Goal: Book appointment/travel/reservation

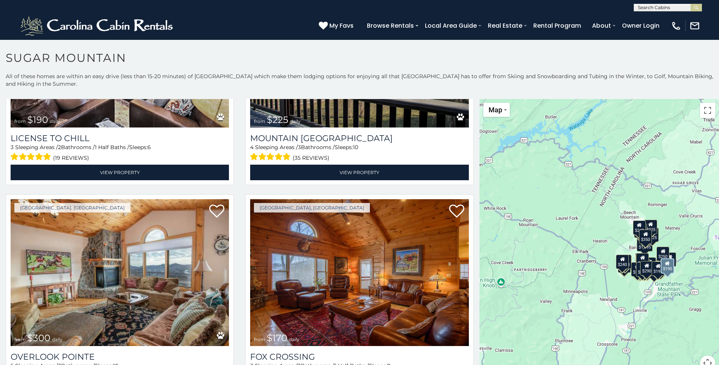
scroll to position [2806, 0]
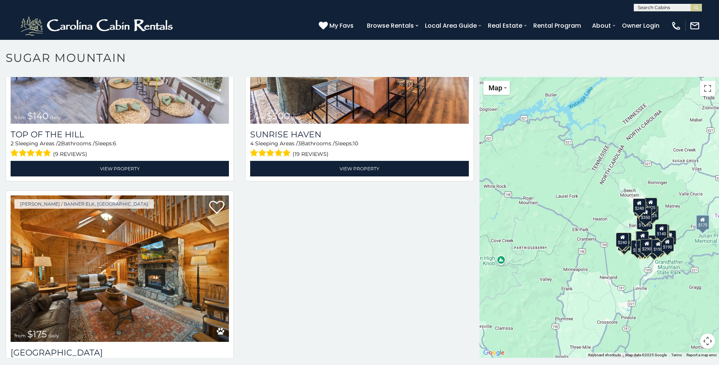
scroll to position [3409, 0]
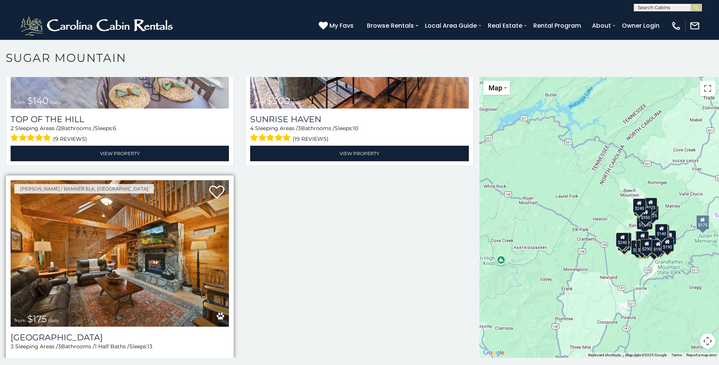
click at [162, 215] on img at bounding box center [120, 253] width 218 height 146
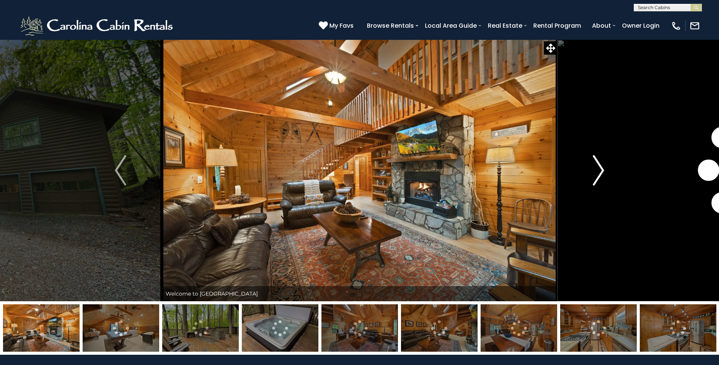
click at [594, 171] on img "Next" at bounding box center [598, 170] width 11 height 30
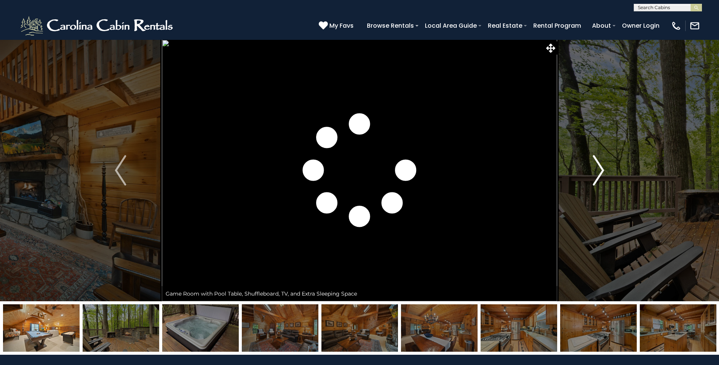
click at [594, 171] on img "Next" at bounding box center [598, 170] width 11 height 30
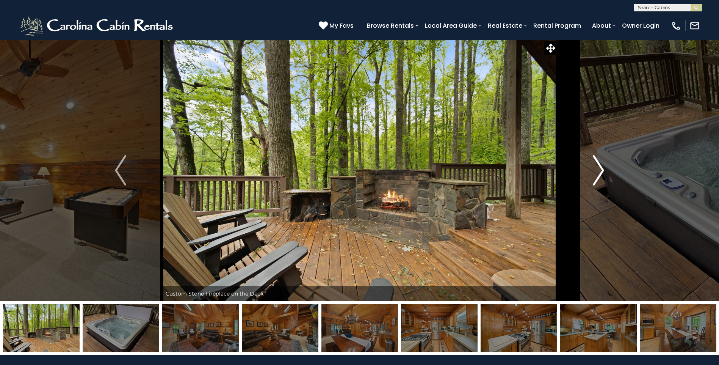
click at [594, 171] on img "Next" at bounding box center [598, 170] width 11 height 30
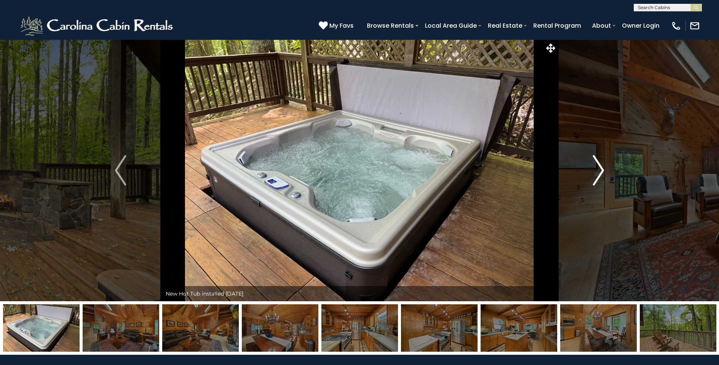
click at [594, 171] on img "Next" at bounding box center [598, 170] width 11 height 30
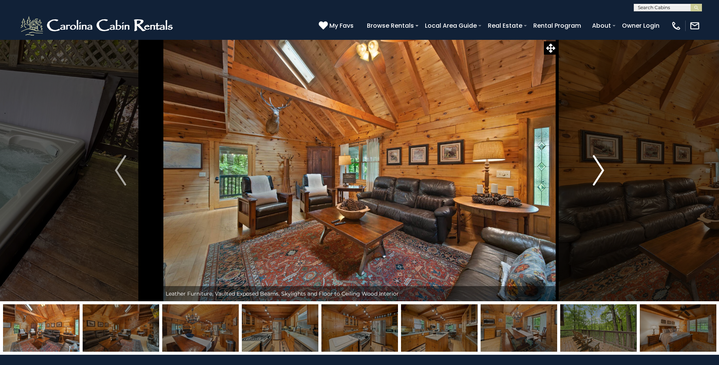
click at [594, 171] on img "Next" at bounding box center [598, 170] width 11 height 30
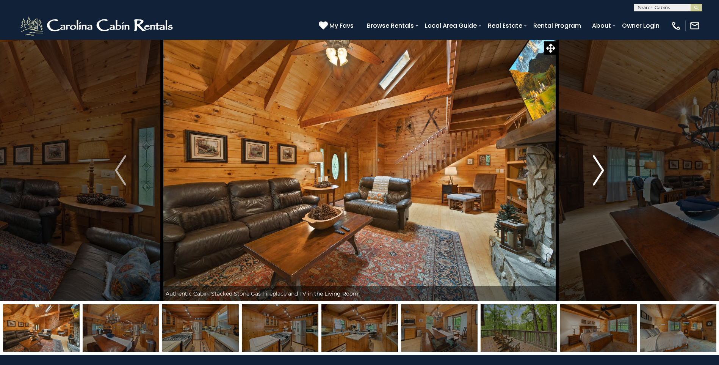
click at [594, 171] on img "Next" at bounding box center [598, 170] width 11 height 30
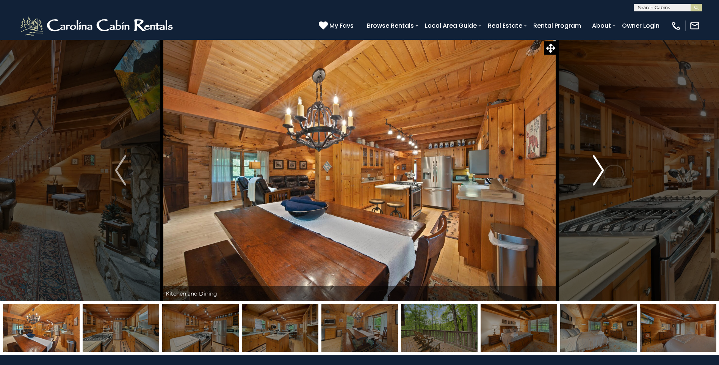
click at [594, 171] on img "Next" at bounding box center [598, 170] width 11 height 30
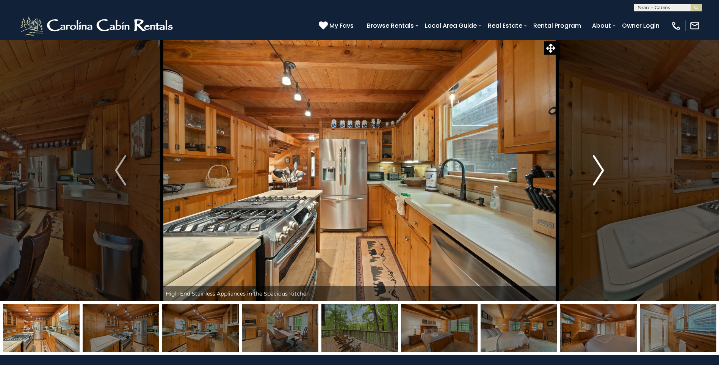
click at [594, 171] on img "Next" at bounding box center [598, 170] width 11 height 30
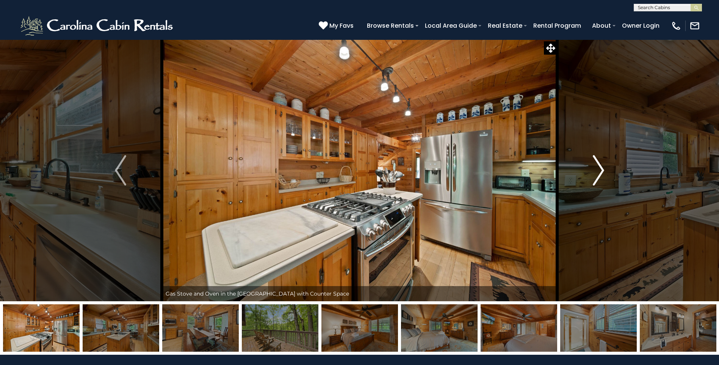
click at [594, 171] on img "Next" at bounding box center [598, 170] width 11 height 30
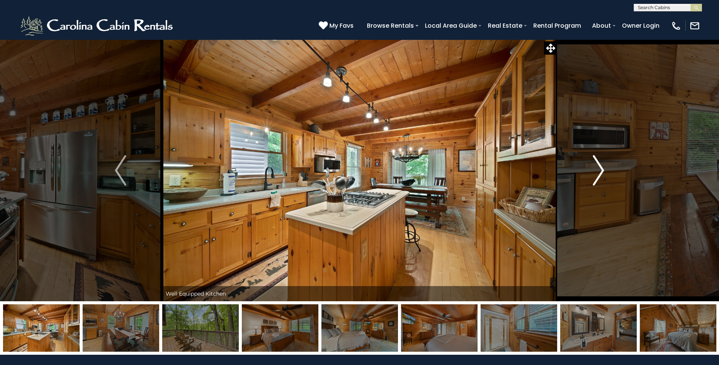
click at [594, 171] on img "Next" at bounding box center [598, 170] width 11 height 30
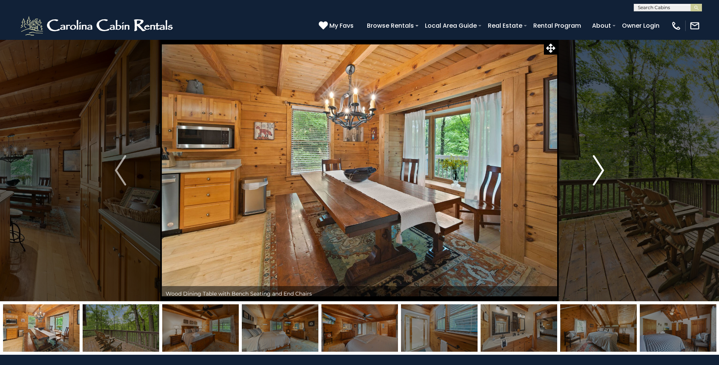
click at [594, 171] on img "Next" at bounding box center [598, 170] width 11 height 30
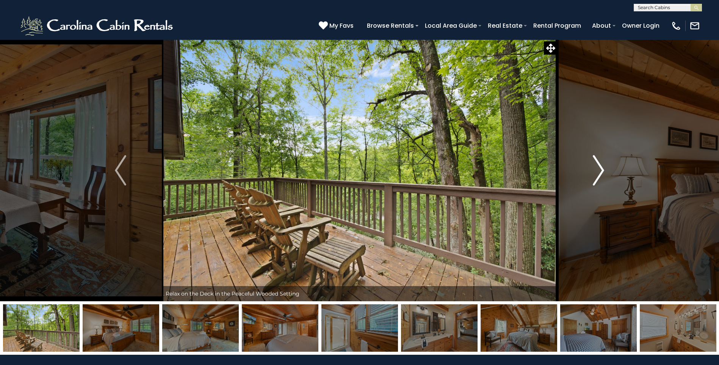
click at [594, 171] on img "Next" at bounding box center [598, 170] width 11 height 30
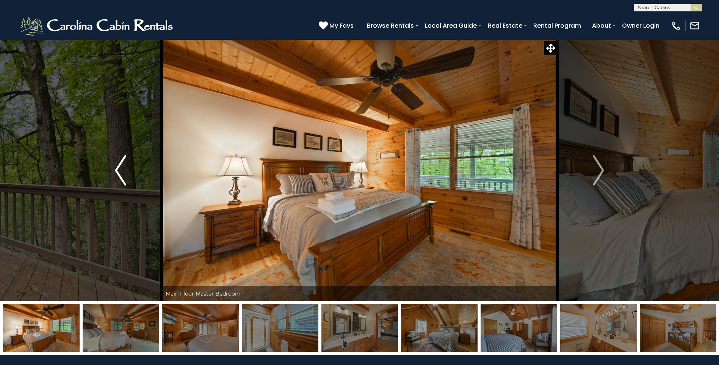
click at [125, 179] on img "Previous" at bounding box center [120, 170] width 11 height 30
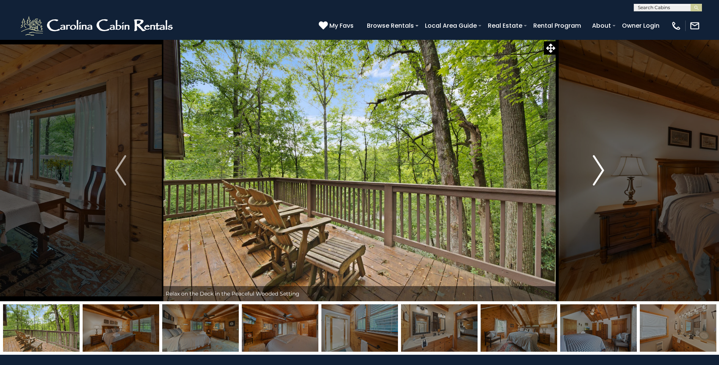
click at [605, 179] on button "Next" at bounding box center [598, 170] width 83 height 262
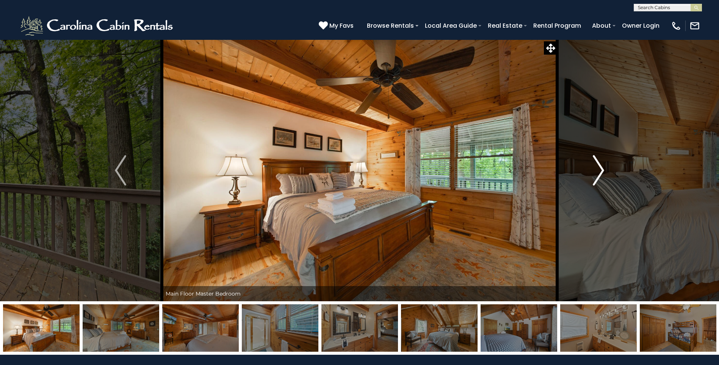
click at [597, 177] on img "Next" at bounding box center [598, 170] width 11 height 30
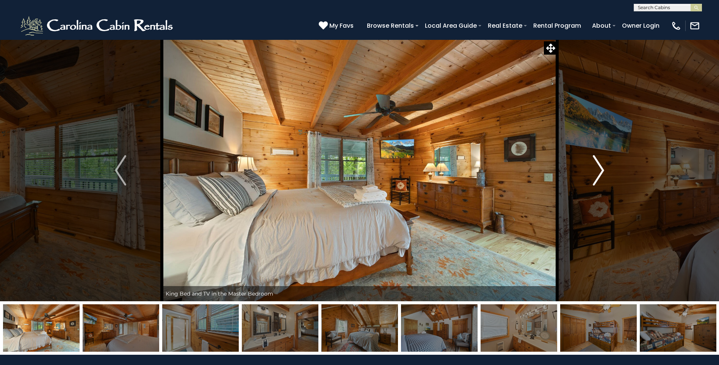
click at [597, 177] on img "Next" at bounding box center [598, 170] width 11 height 30
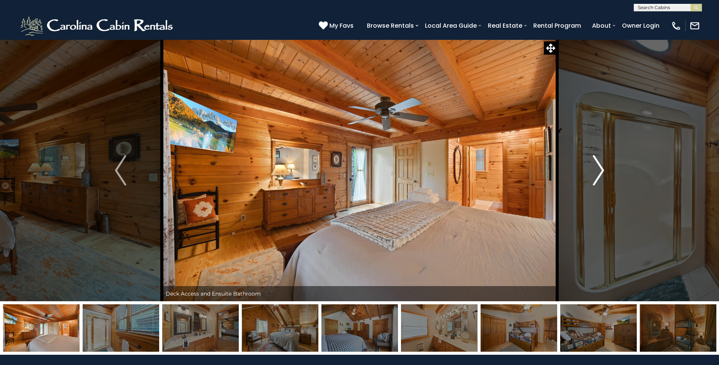
click at [597, 177] on img "Next" at bounding box center [598, 170] width 11 height 30
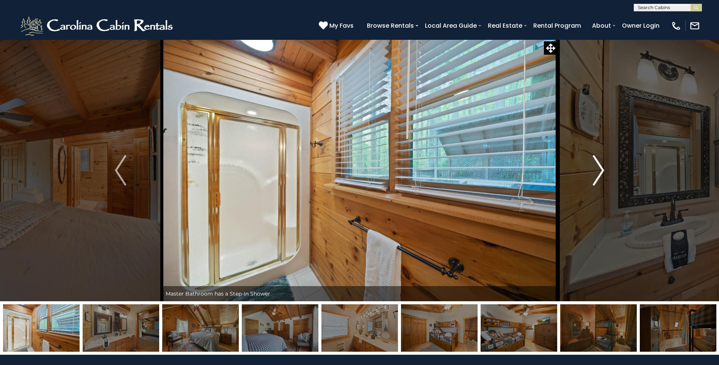
click at [597, 177] on img "Next" at bounding box center [598, 170] width 11 height 30
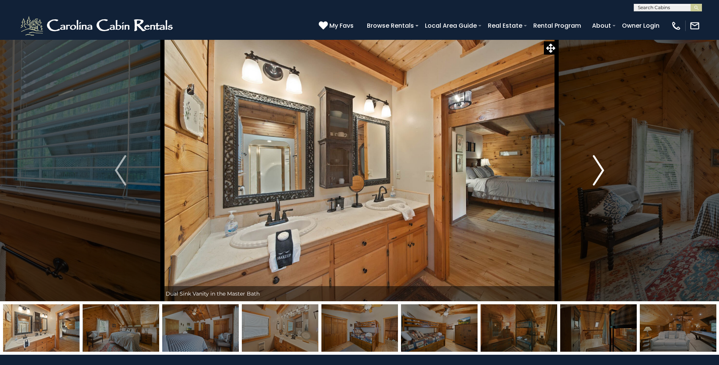
click at [597, 177] on img "Next" at bounding box center [598, 170] width 11 height 30
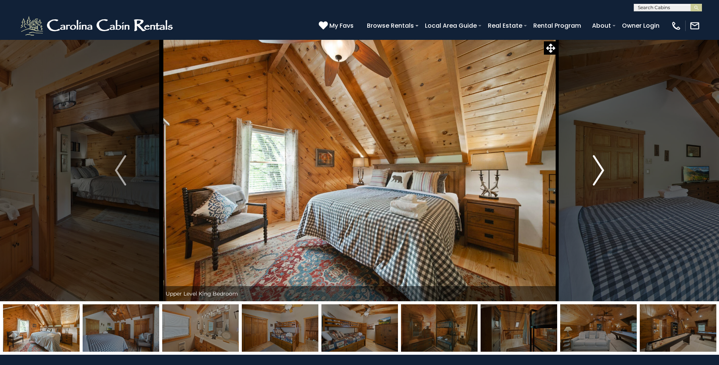
click at [597, 177] on img "Next" at bounding box center [598, 170] width 11 height 30
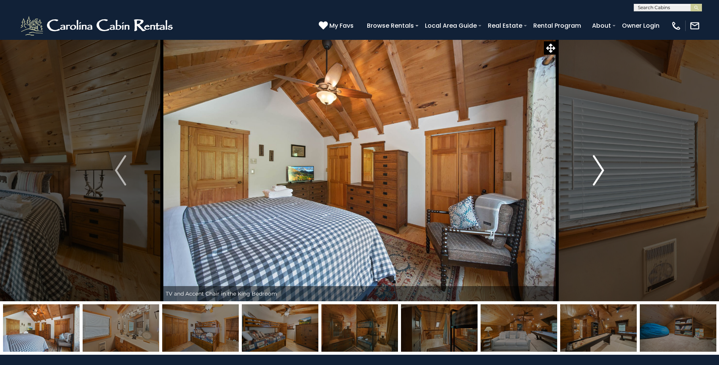
click at [597, 177] on img "Next" at bounding box center [598, 170] width 11 height 30
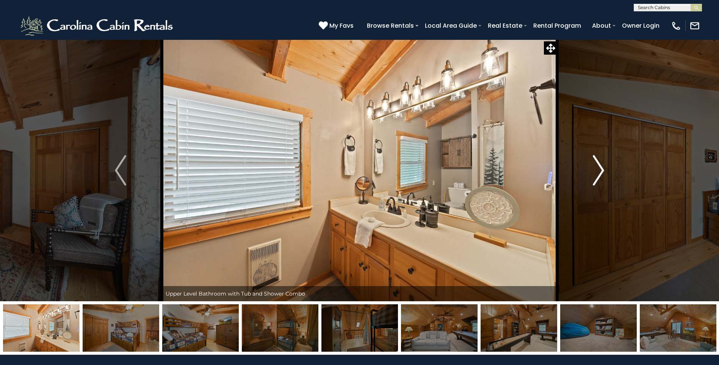
click at [597, 177] on img "Next" at bounding box center [598, 170] width 11 height 30
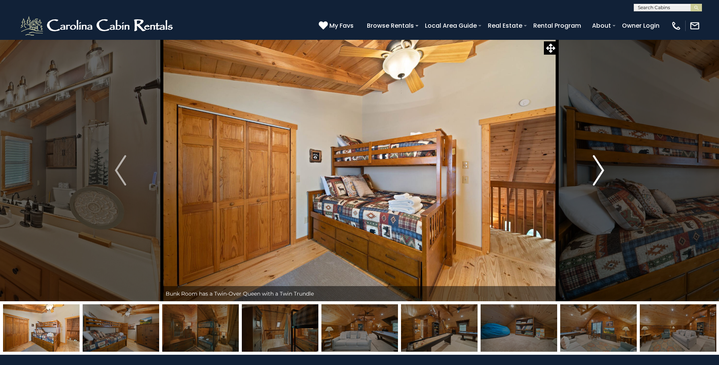
click at [597, 177] on img "Next" at bounding box center [598, 170] width 11 height 30
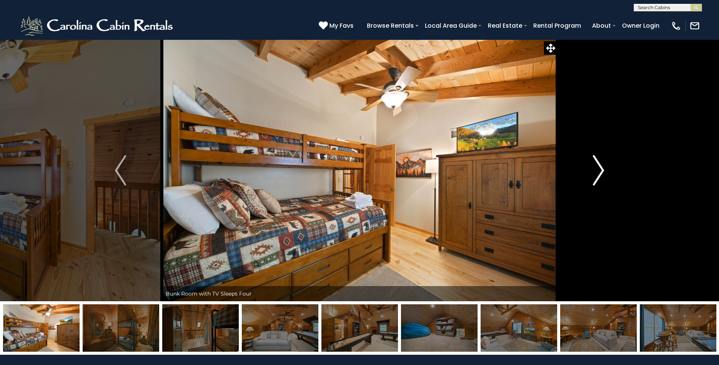
click at [597, 177] on img "Next" at bounding box center [598, 170] width 11 height 30
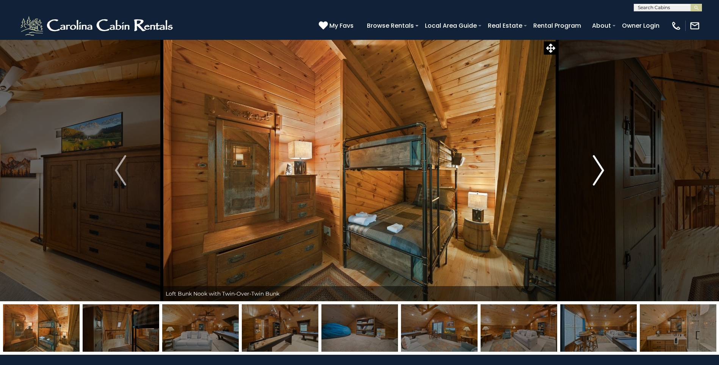
click at [597, 177] on img "Next" at bounding box center [598, 170] width 11 height 30
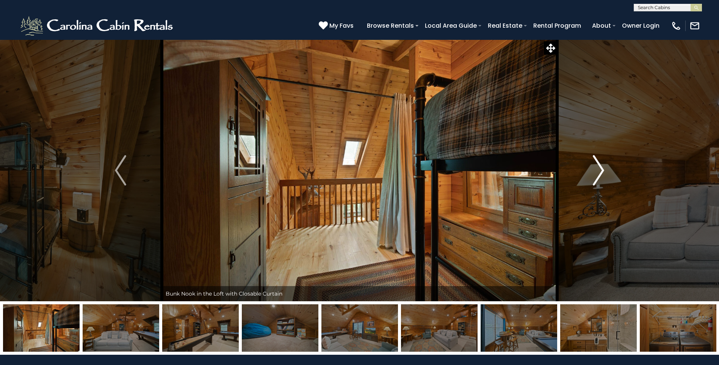
click at [597, 177] on img "Next" at bounding box center [598, 170] width 11 height 30
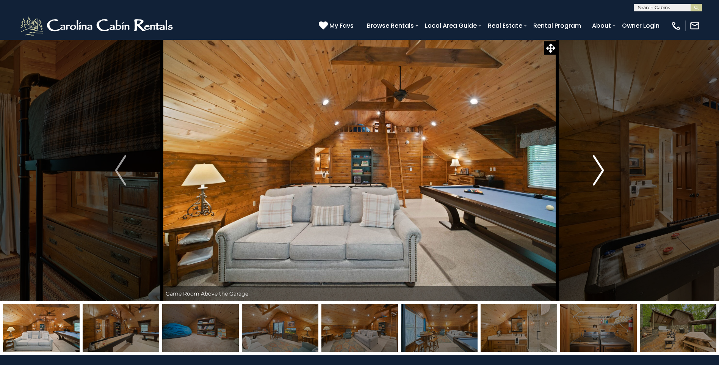
click at [597, 177] on img "Next" at bounding box center [598, 170] width 11 height 30
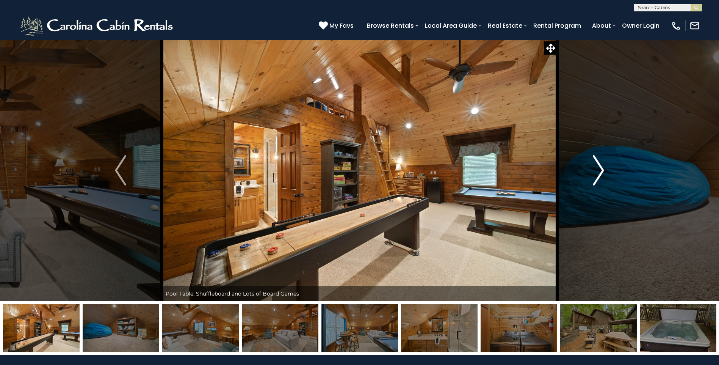
click at [597, 177] on img "Next" at bounding box center [598, 170] width 11 height 30
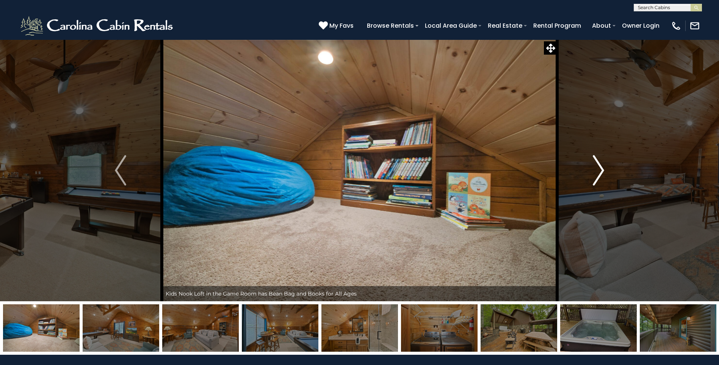
click at [597, 177] on img "Next" at bounding box center [598, 170] width 11 height 30
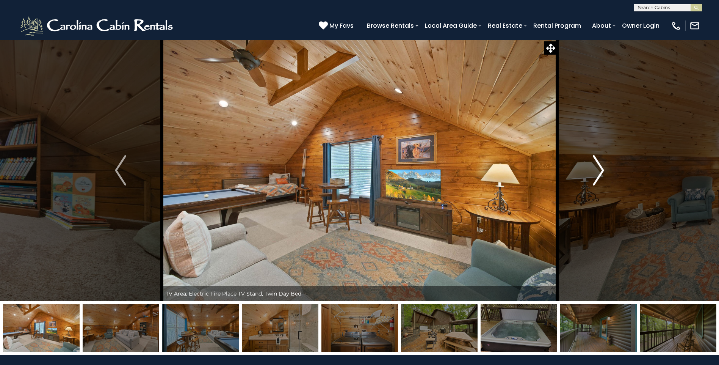
click at [597, 177] on img "Next" at bounding box center [598, 170] width 11 height 30
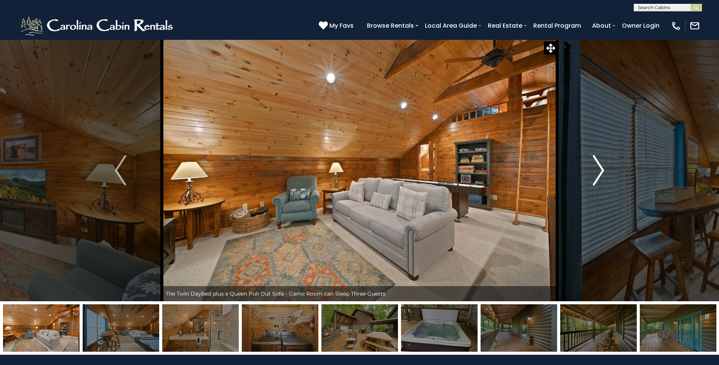
click at [597, 177] on img "Next" at bounding box center [598, 170] width 11 height 30
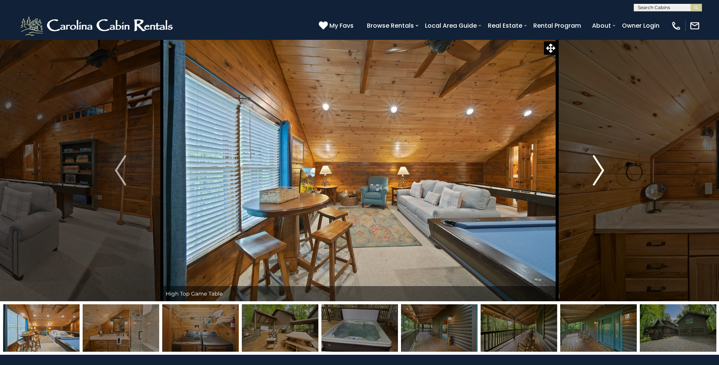
click at [597, 177] on img "Next" at bounding box center [598, 170] width 11 height 30
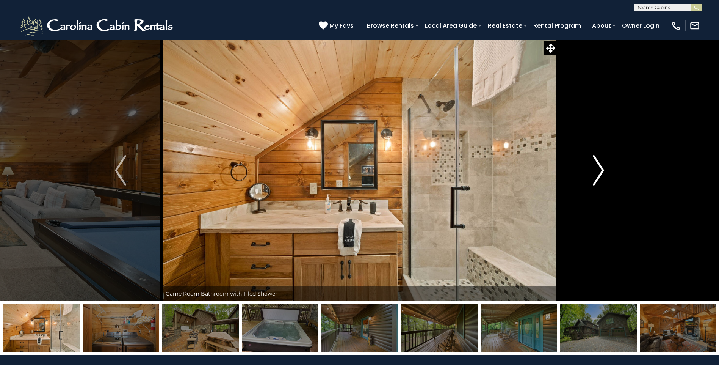
click at [597, 177] on img "Next" at bounding box center [598, 170] width 11 height 30
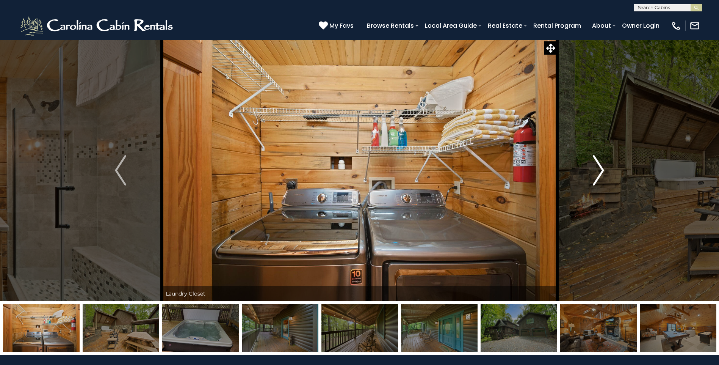
click at [597, 177] on img "Next" at bounding box center [598, 170] width 11 height 30
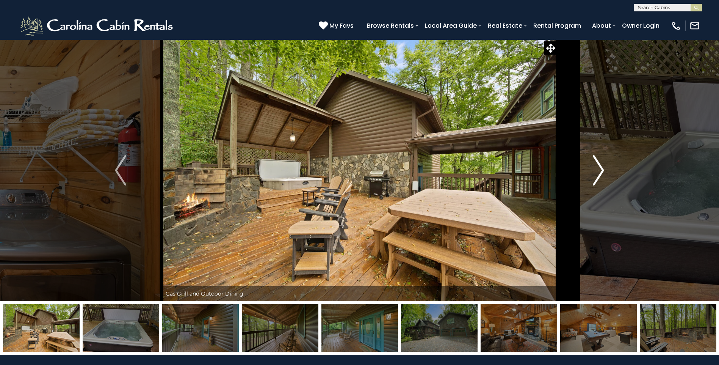
click at [597, 177] on img "Next" at bounding box center [598, 170] width 11 height 30
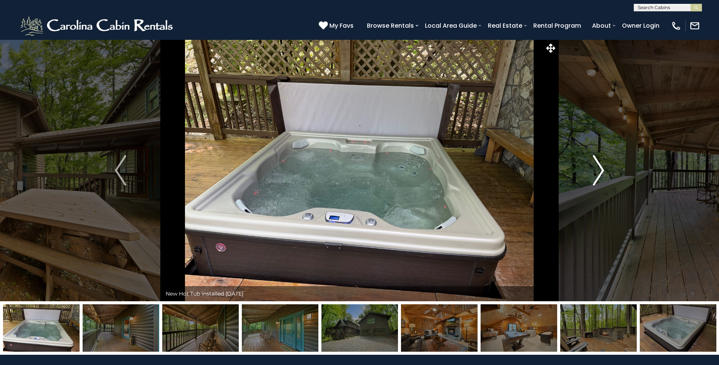
click at [597, 177] on img "Next" at bounding box center [598, 170] width 11 height 30
